Goal: Manage account settings

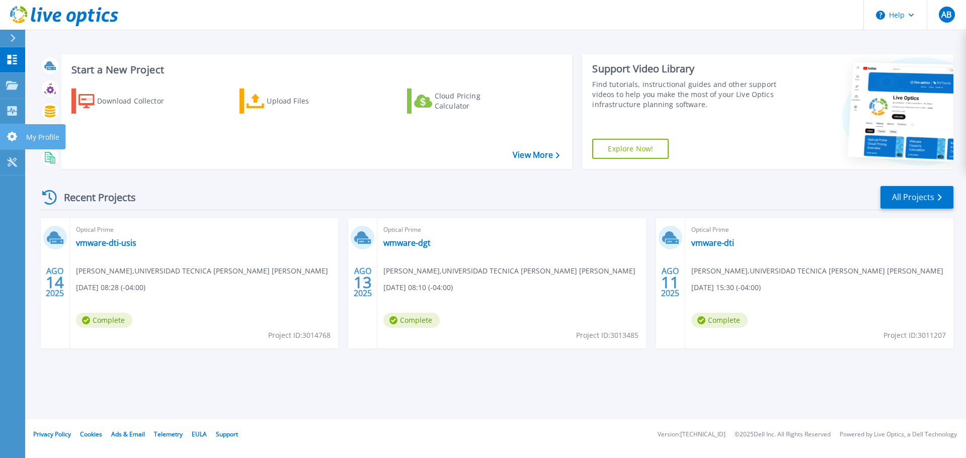
click at [18, 144] on link "My Profile My Profile" at bounding box center [12, 137] width 25 height 26
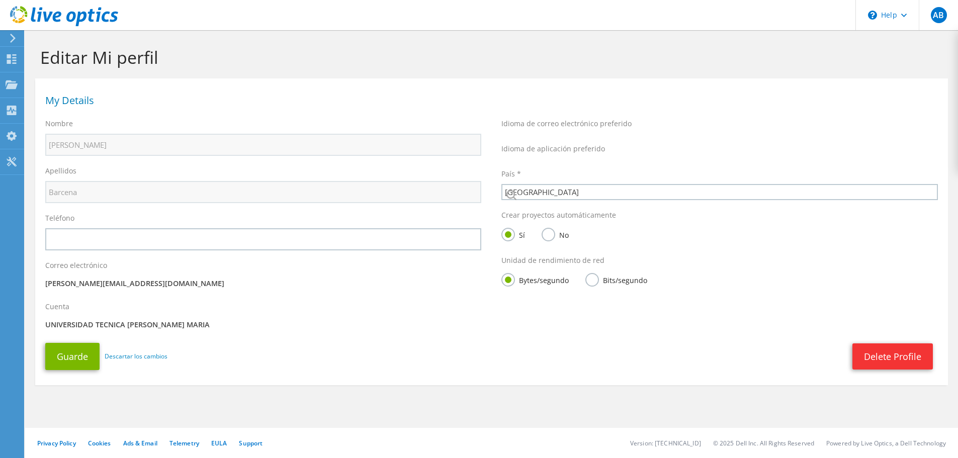
select select "45"
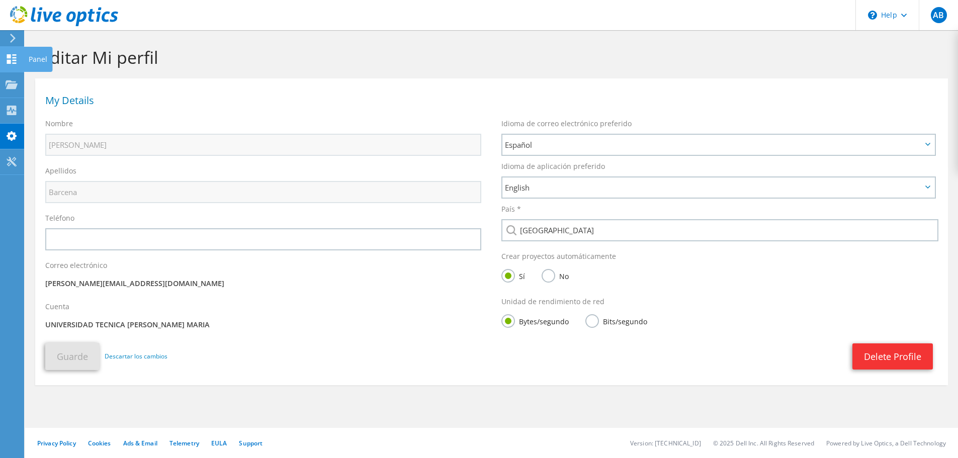
click at [12, 63] on icon at bounding box center [12, 59] width 12 height 10
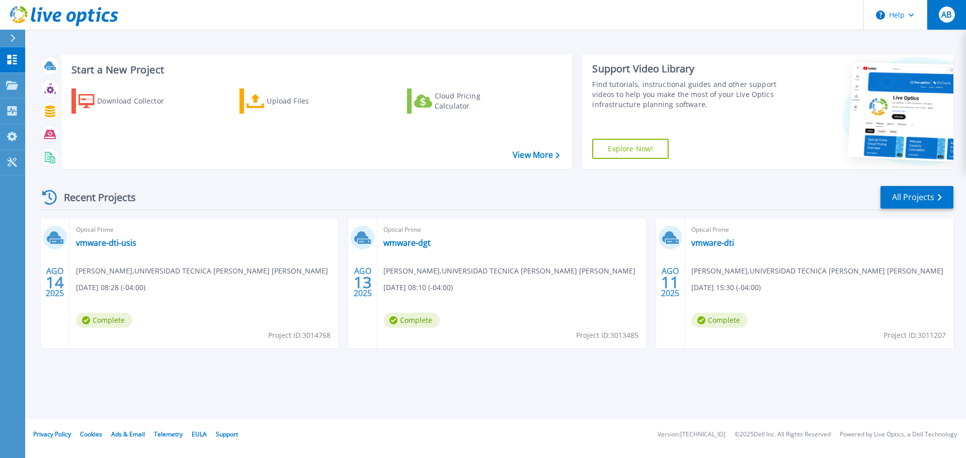
click at [951, 19] on span "AB" at bounding box center [946, 15] width 10 height 8
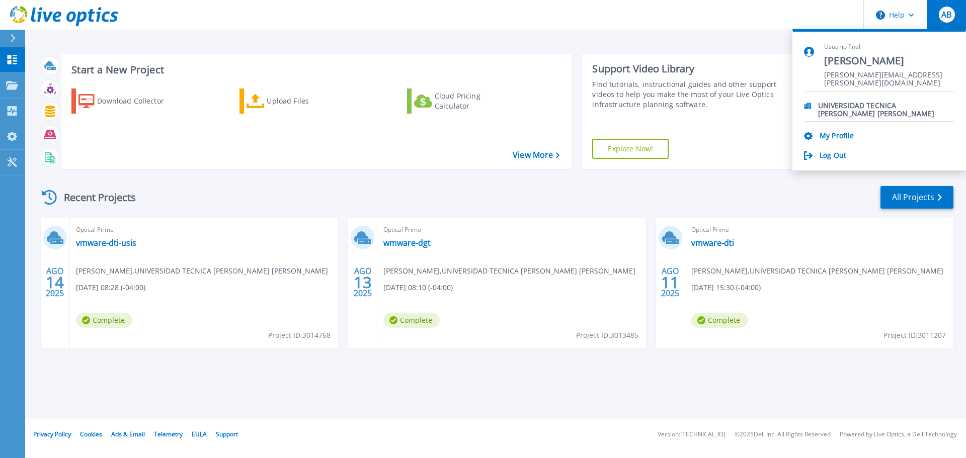
click at [948, 18] on span "AB" at bounding box center [946, 15] width 10 height 8
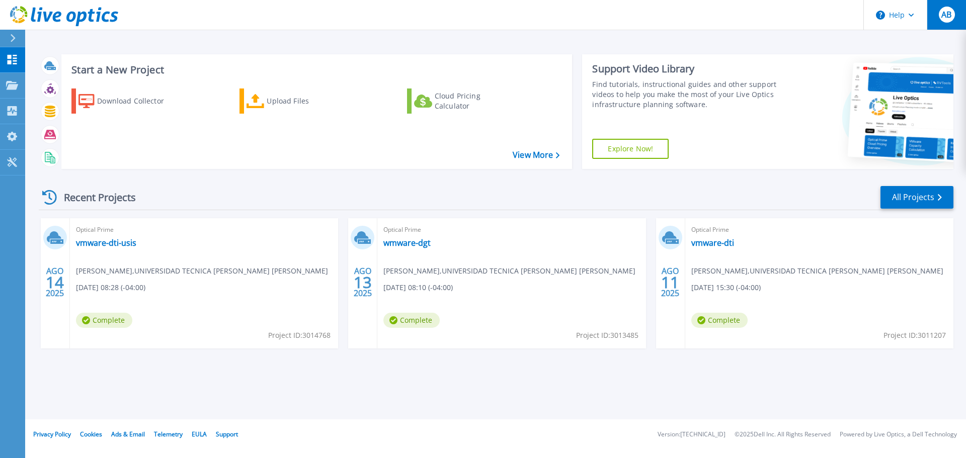
click at [948, 18] on span "AB" at bounding box center [946, 15] width 10 height 8
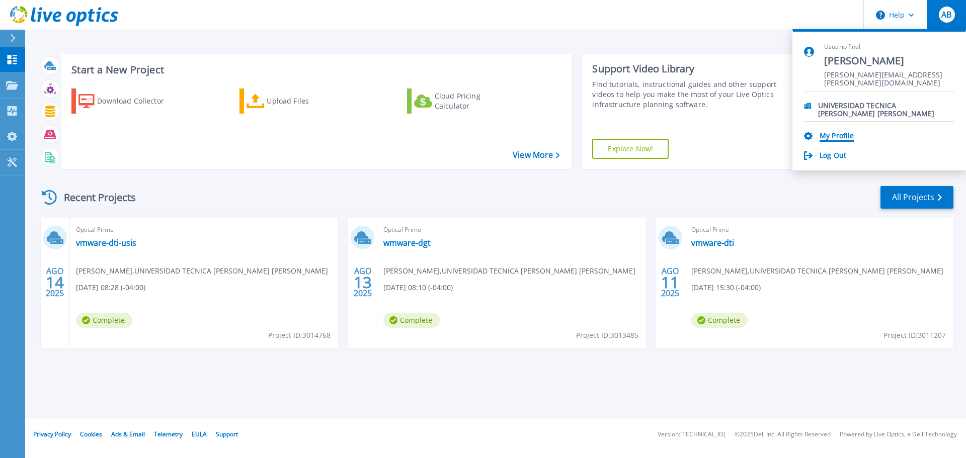
click at [835, 132] on link "My Profile" at bounding box center [836, 137] width 34 height 10
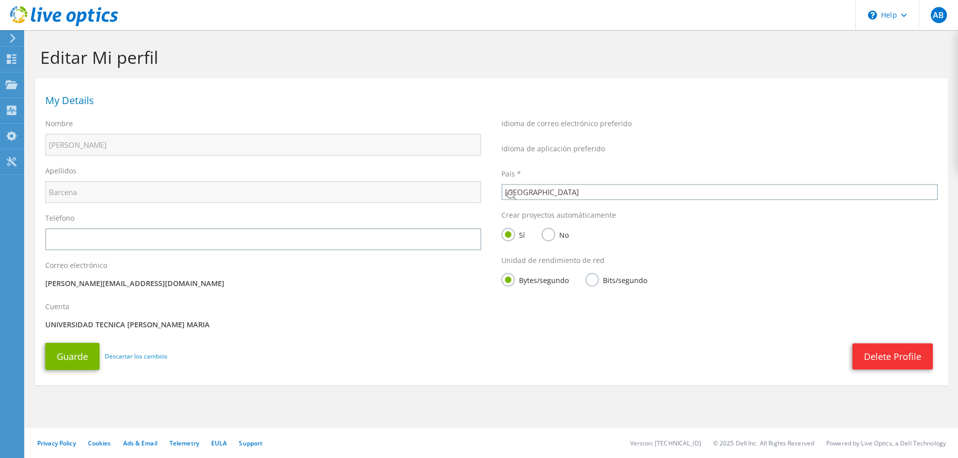
select select "45"
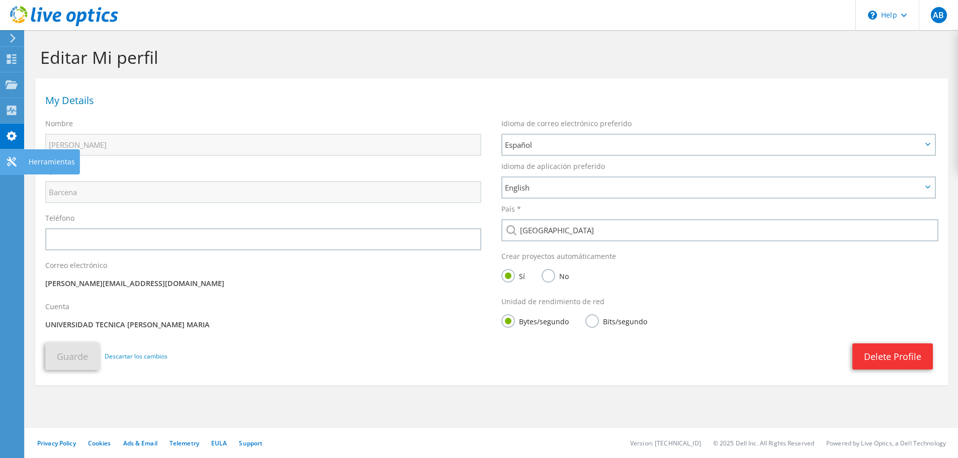
click at [11, 165] on icon at bounding box center [12, 162] width 12 height 10
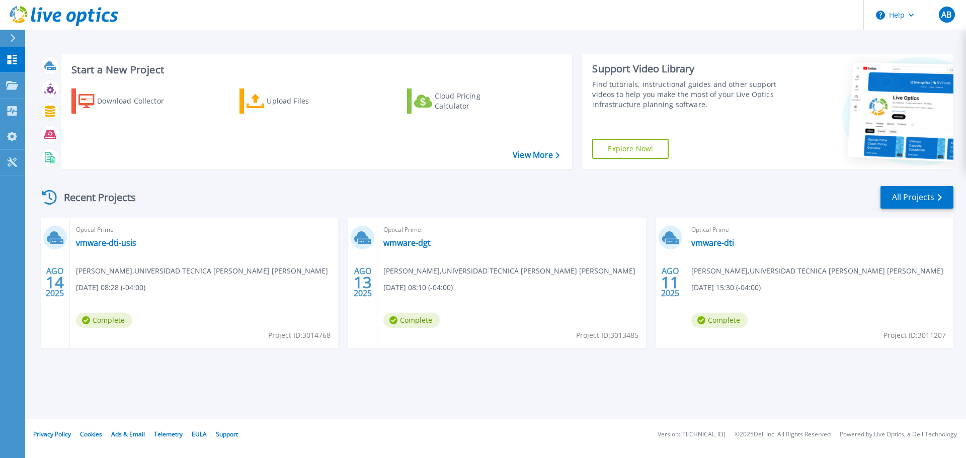
click at [626, 19] on header "Help AB Usuario final [PERSON_NAME] [PERSON_NAME][EMAIL_ADDRESS][PERSON_NAME][D…" at bounding box center [483, 15] width 966 height 30
click at [18, 38] on div at bounding box center [17, 38] width 16 height 17
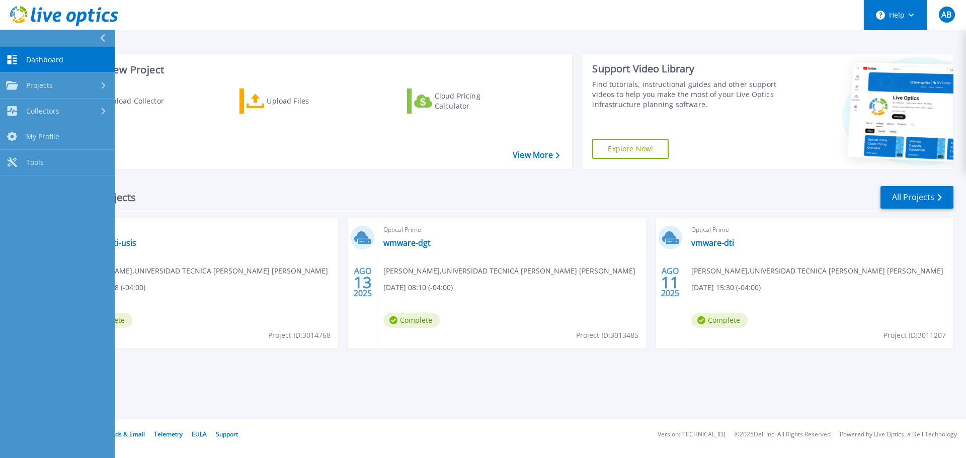
click at [912, 16] on icon at bounding box center [911, 16] width 6 height 4
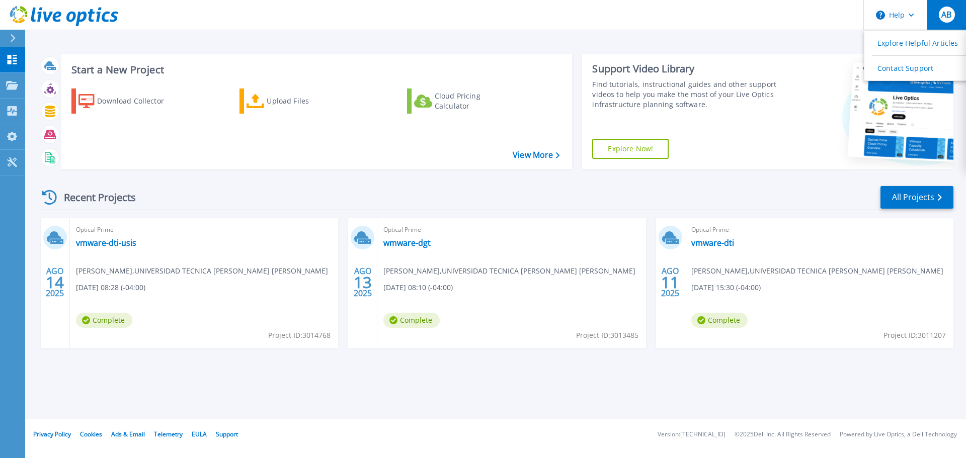
click at [953, 16] on div "AB" at bounding box center [947, 15] width 16 height 16
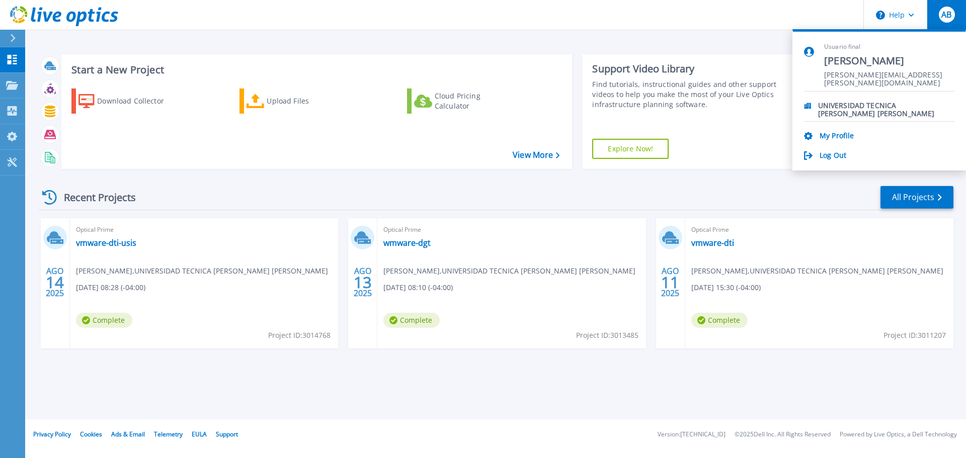
click at [203, 41] on div "Start a New Project Download Collector Upload Files Cloud Pricing Calculator Vi…" at bounding box center [495, 210] width 941 height 420
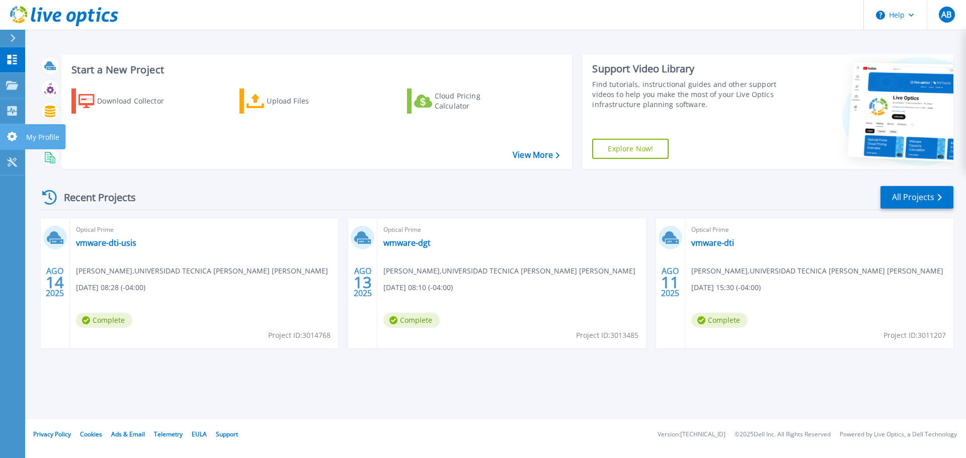
click at [14, 135] on icon at bounding box center [12, 137] width 10 height 10
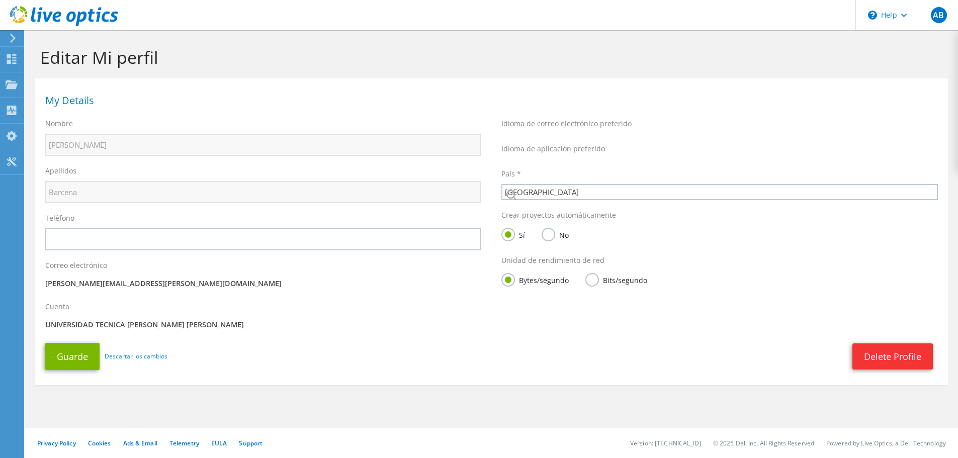
select select "45"
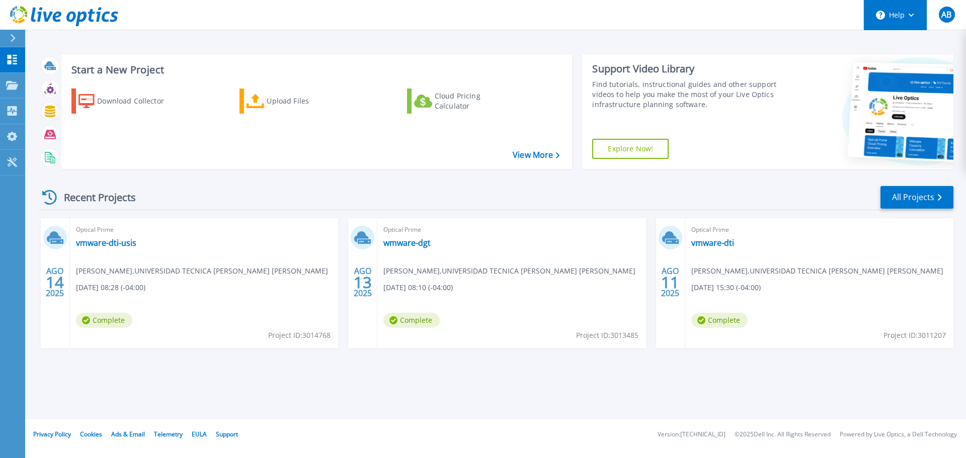
click at [921, 19] on button "Help" at bounding box center [895, 15] width 63 height 30
click at [935, 17] on button "AB" at bounding box center [946, 15] width 39 height 30
click at [16, 94] on link "Projects Projects" at bounding box center [12, 86] width 25 height 26
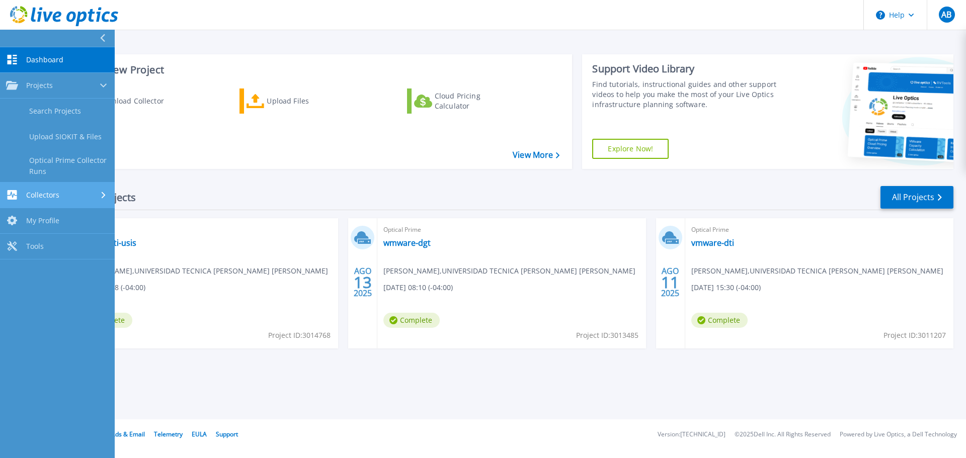
click at [61, 193] on div "Collectors" at bounding box center [57, 195] width 103 height 10
click at [64, 193] on link "My Profile My Profile" at bounding box center [57, 189] width 115 height 26
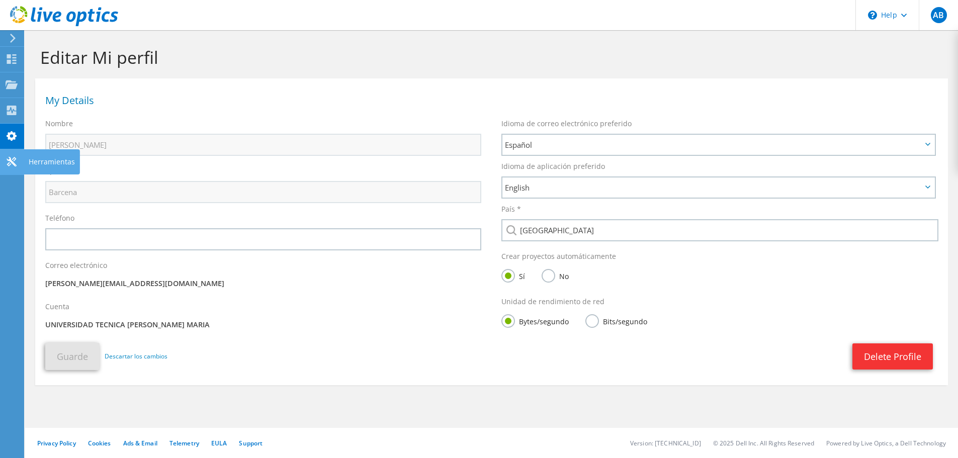
click at [9, 165] on use at bounding box center [12, 162] width 10 height 10
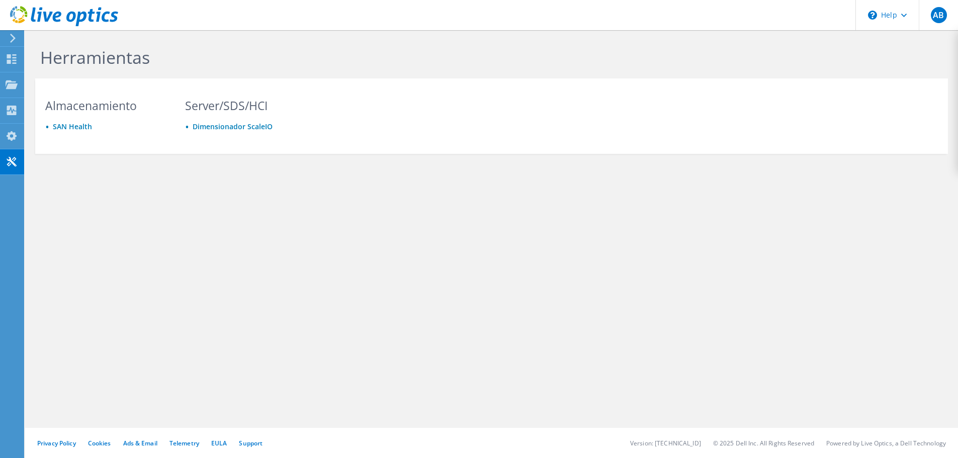
click at [15, 34] on icon at bounding box center [13, 38] width 8 height 9
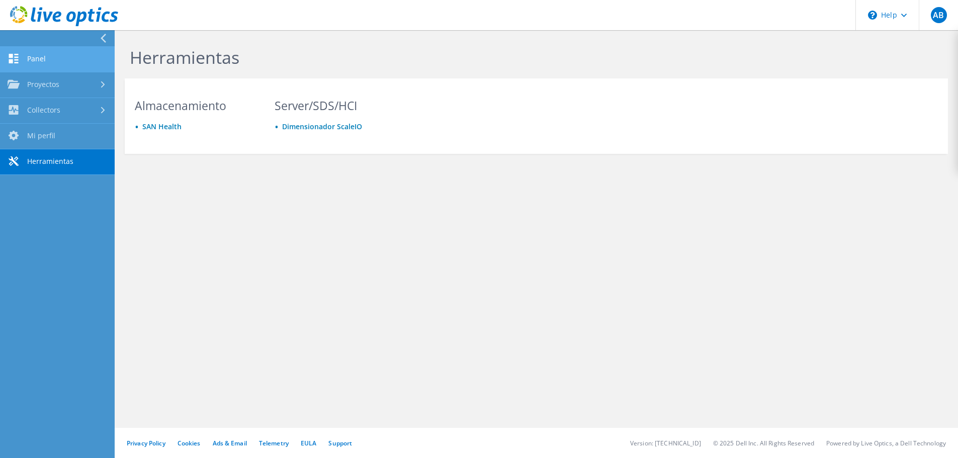
click at [58, 58] on link "Panel" at bounding box center [57, 60] width 115 height 26
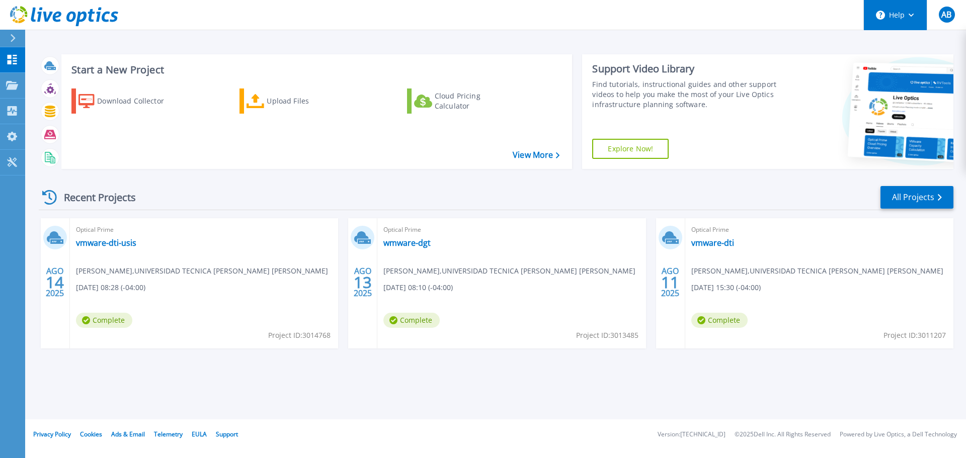
click at [913, 25] on button "Help" at bounding box center [895, 15] width 63 height 30
click at [943, 25] on button "AB" at bounding box center [946, 15] width 39 height 30
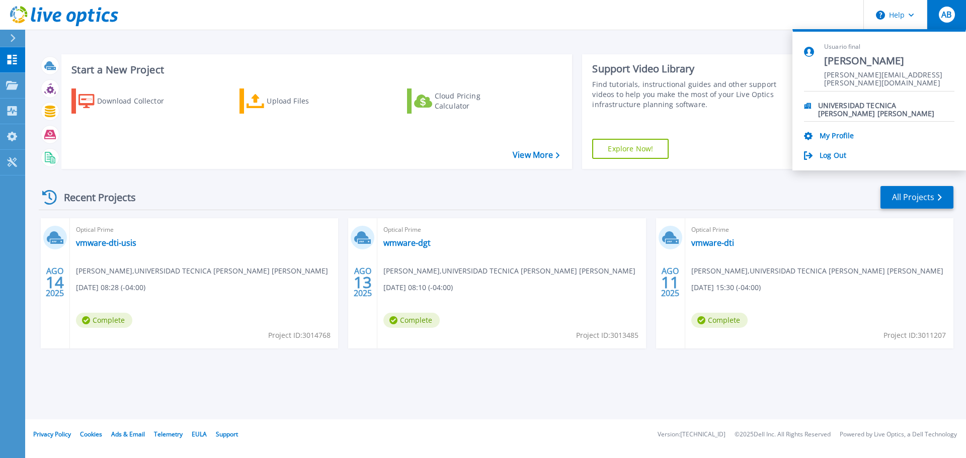
click at [943, 25] on button "AB" at bounding box center [946, 15] width 39 height 30
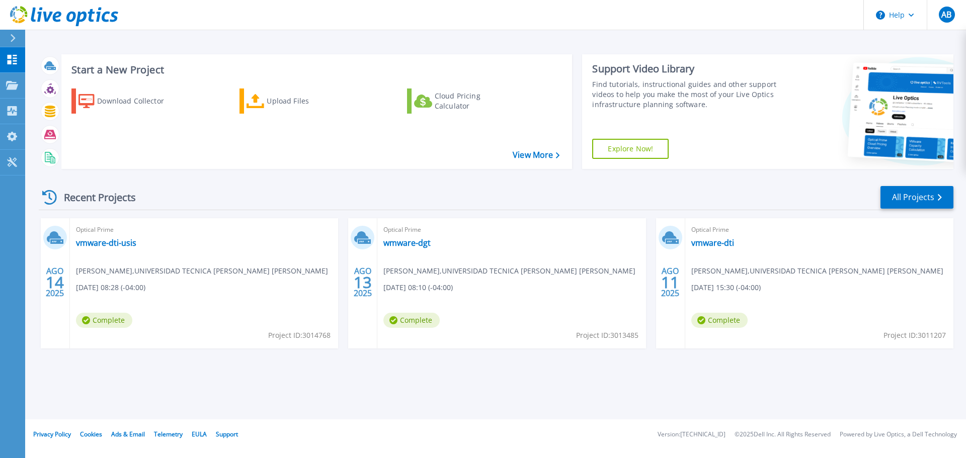
click at [223, 23] on header "Help AB Usuario final Alejandro Barcena alejandro.barcena@usm.cl UNIVERSIDAD TE…" at bounding box center [483, 15] width 966 height 30
click at [9, 39] on button at bounding box center [12, 39] width 25 height 18
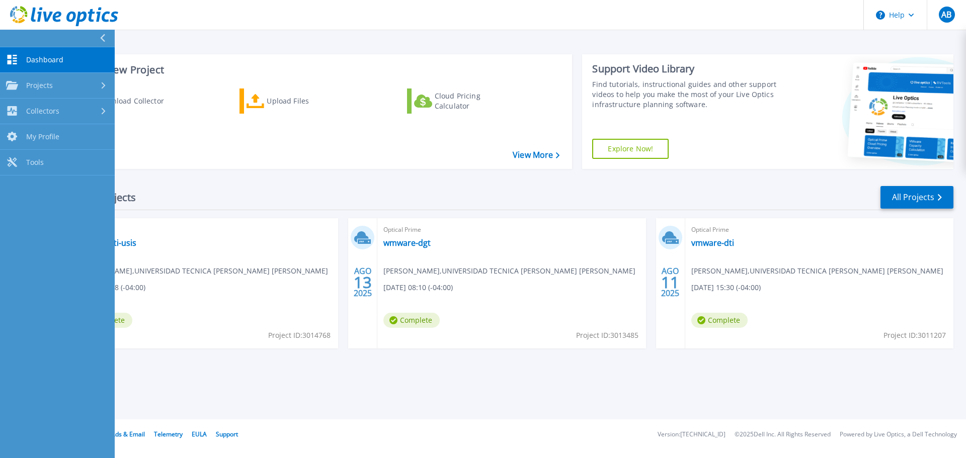
click at [9, 39] on button at bounding box center [57, 39] width 115 height 18
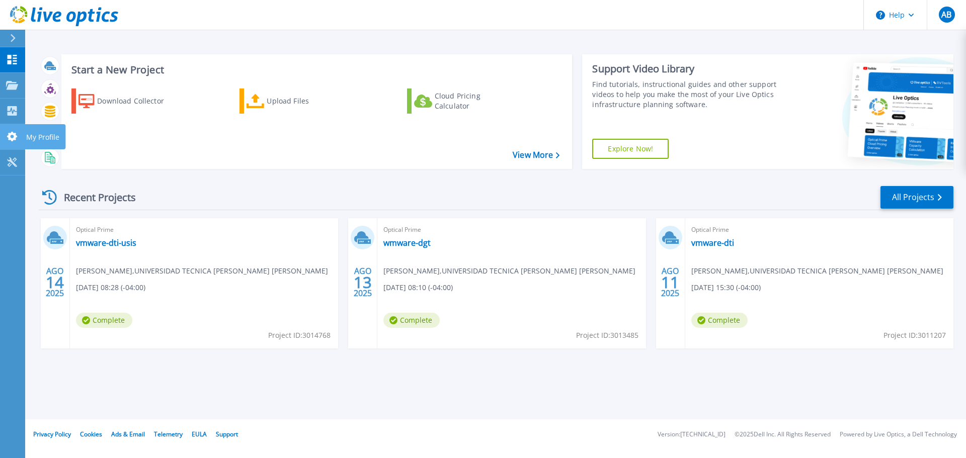
click at [15, 135] on icon at bounding box center [12, 137] width 10 height 10
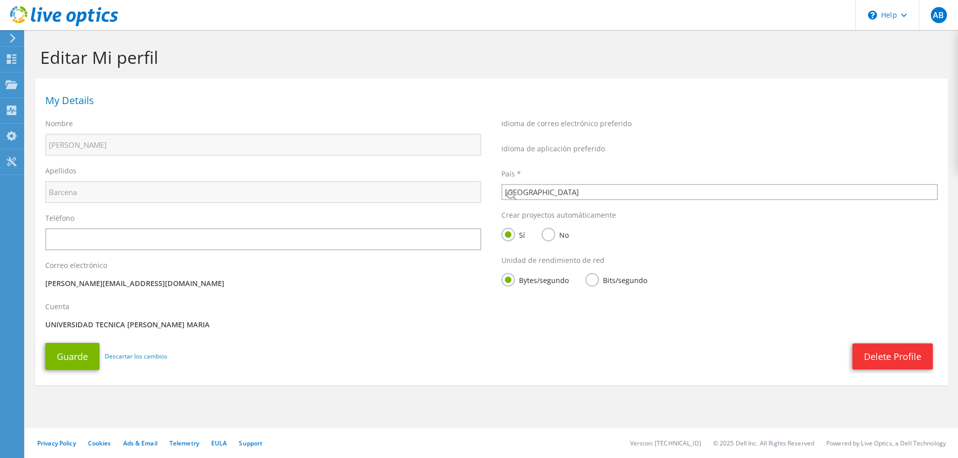
select select "45"
click at [12, 164] on icon at bounding box center [12, 162] width 12 height 10
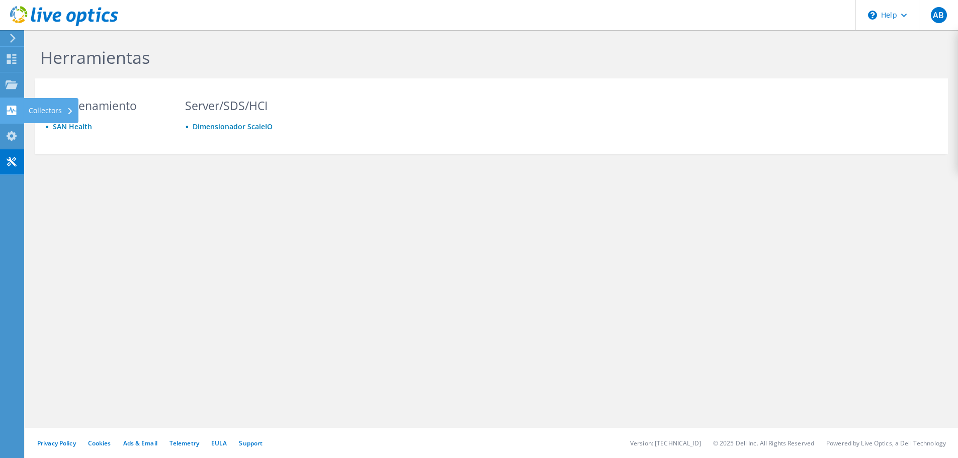
click at [7, 106] on icon at bounding box center [12, 111] width 12 height 10
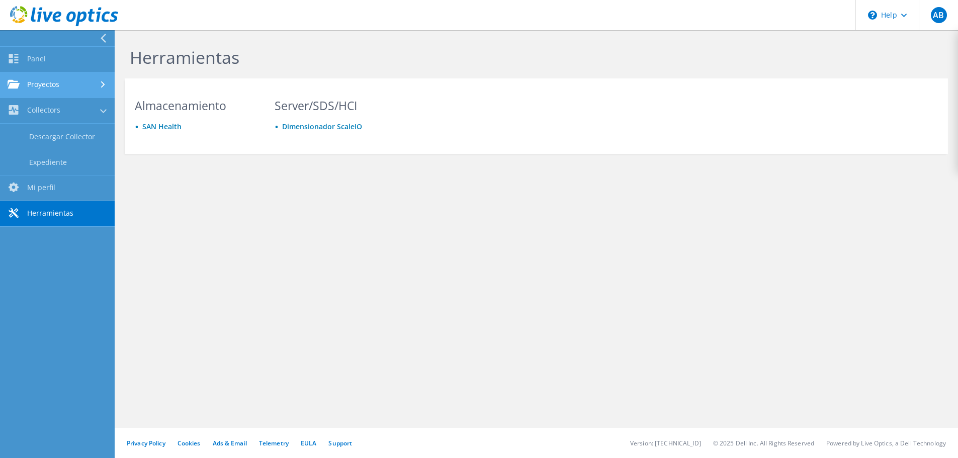
click at [41, 85] on link "Proyectos" at bounding box center [57, 85] width 115 height 26
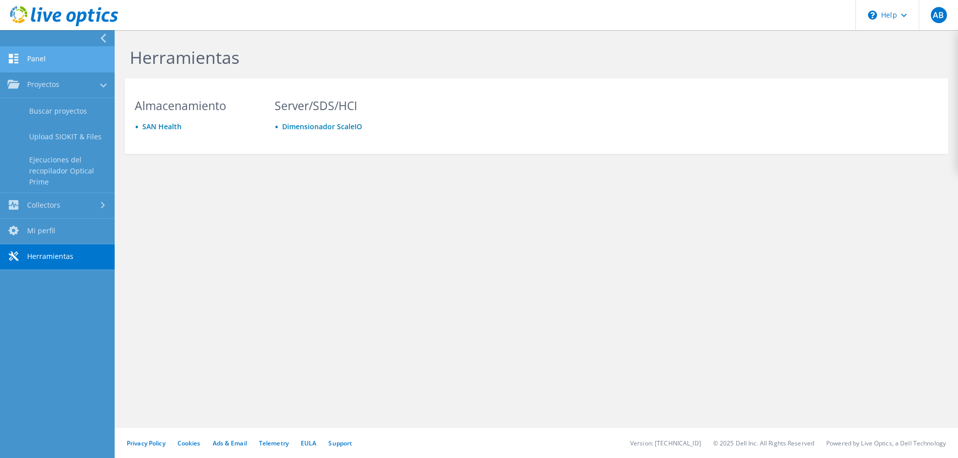
click at [47, 57] on link "Panel" at bounding box center [57, 60] width 115 height 26
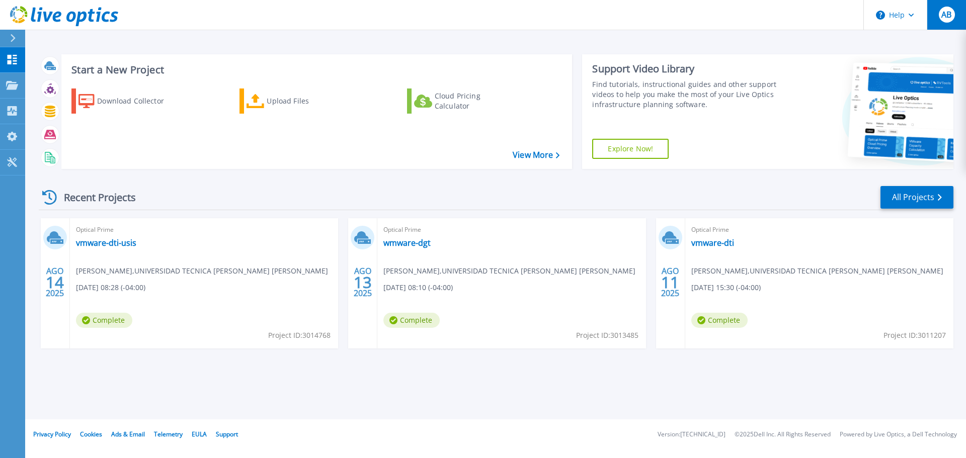
click at [944, 12] on span "AB" at bounding box center [946, 15] width 10 height 8
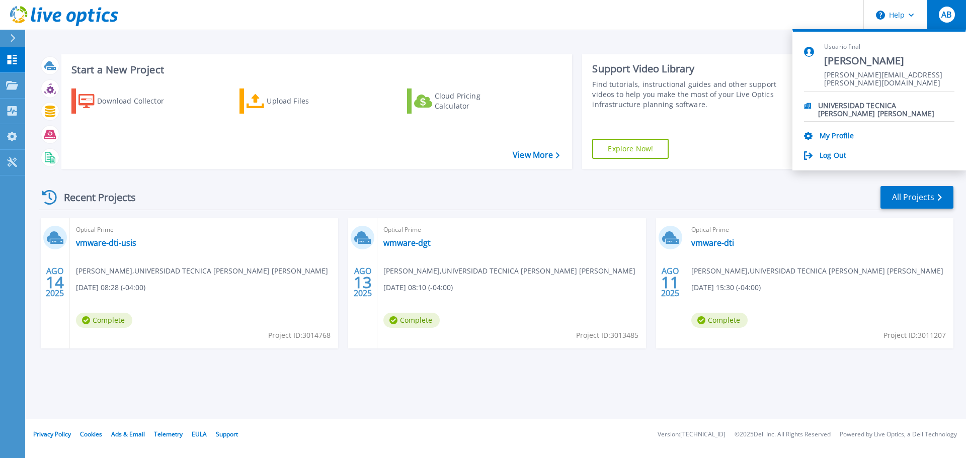
click at [824, 161] on section "Usuario final [PERSON_NAME] [PERSON_NAME][EMAIL_ADDRESS][PERSON_NAME][DOMAIN_NA…" at bounding box center [879, 99] width 174 height 141
click at [830, 155] on link "Log Out" at bounding box center [832, 156] width 27 height 10
